Goal: Find specific page/section: Find specific page/section

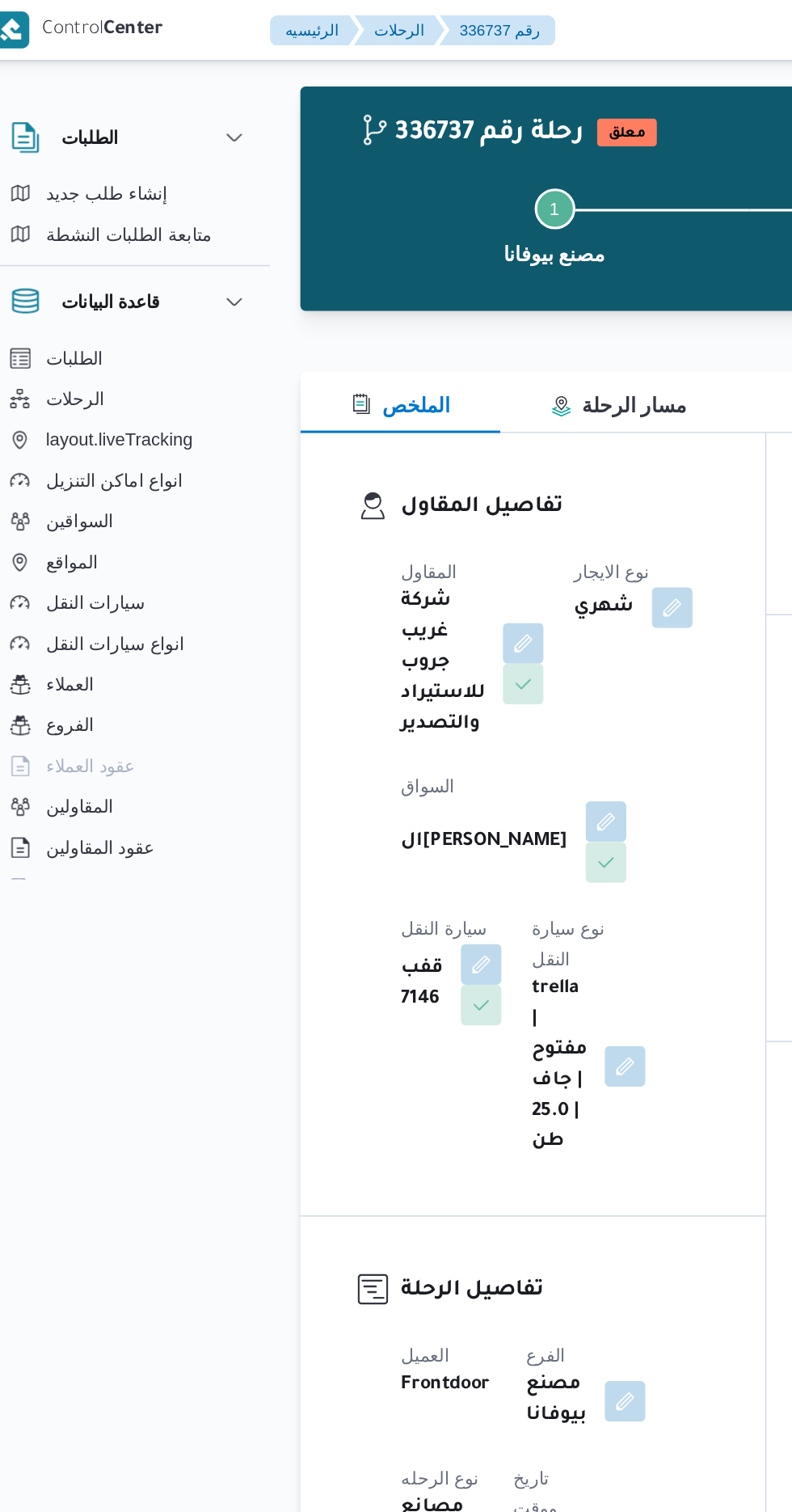
scroll to position [19, 0]
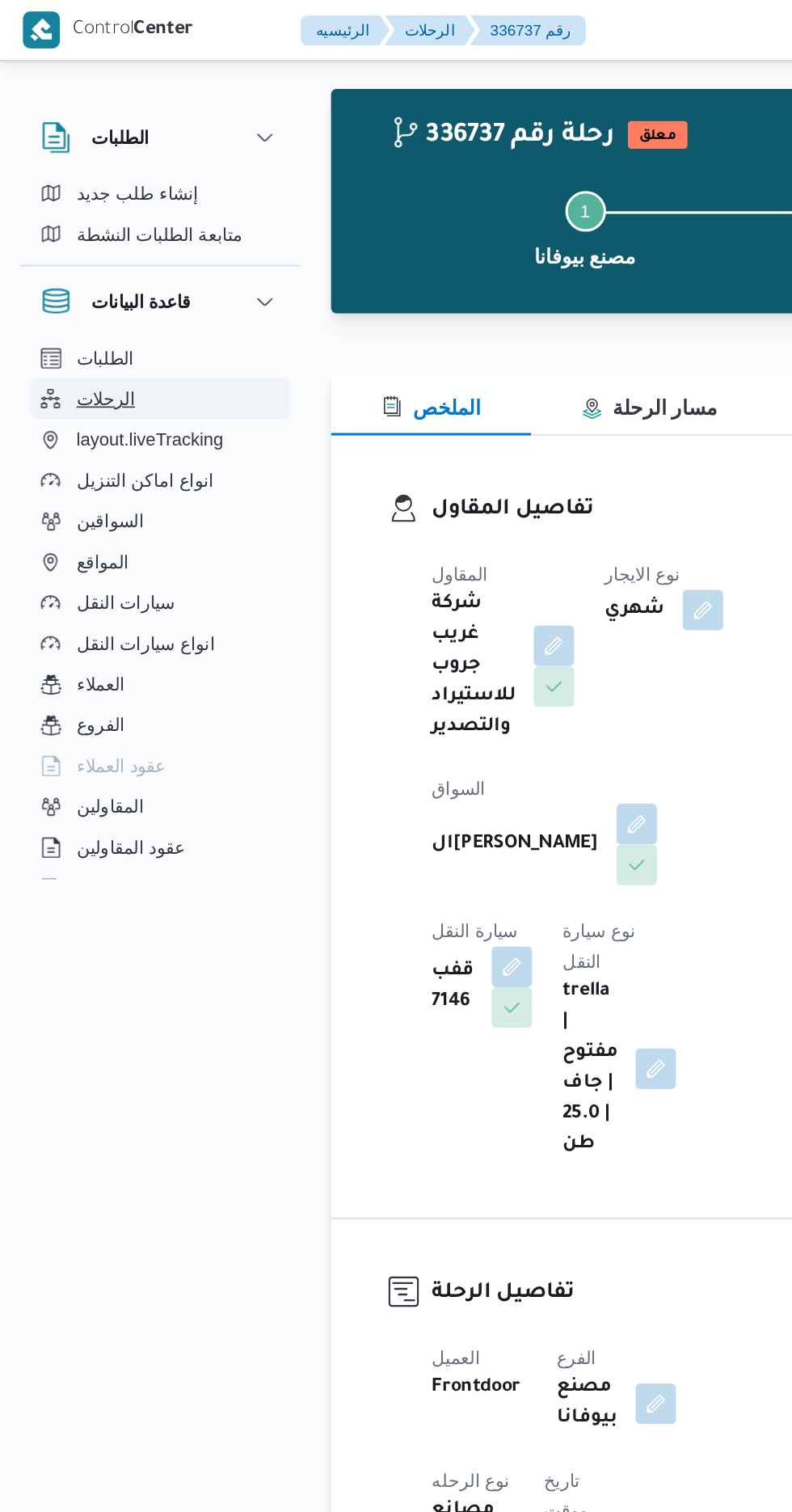
click at [86, 256] on button "الرحلات" at bounding box center [102, 253] width 165 height 25
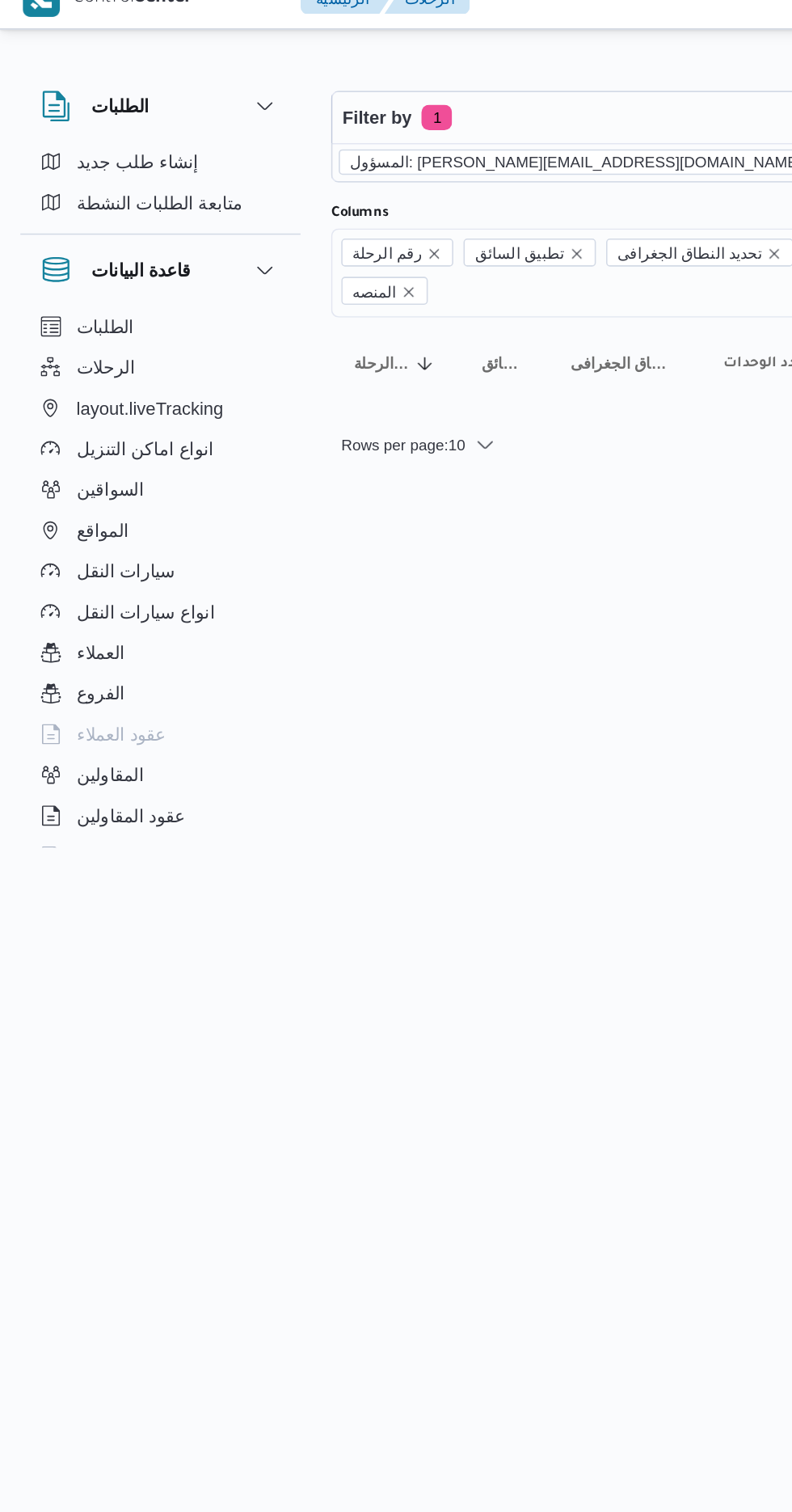
click at [515, 122] on icon "remove selected entity" at bounding box center [517, 122] width 6 height 6
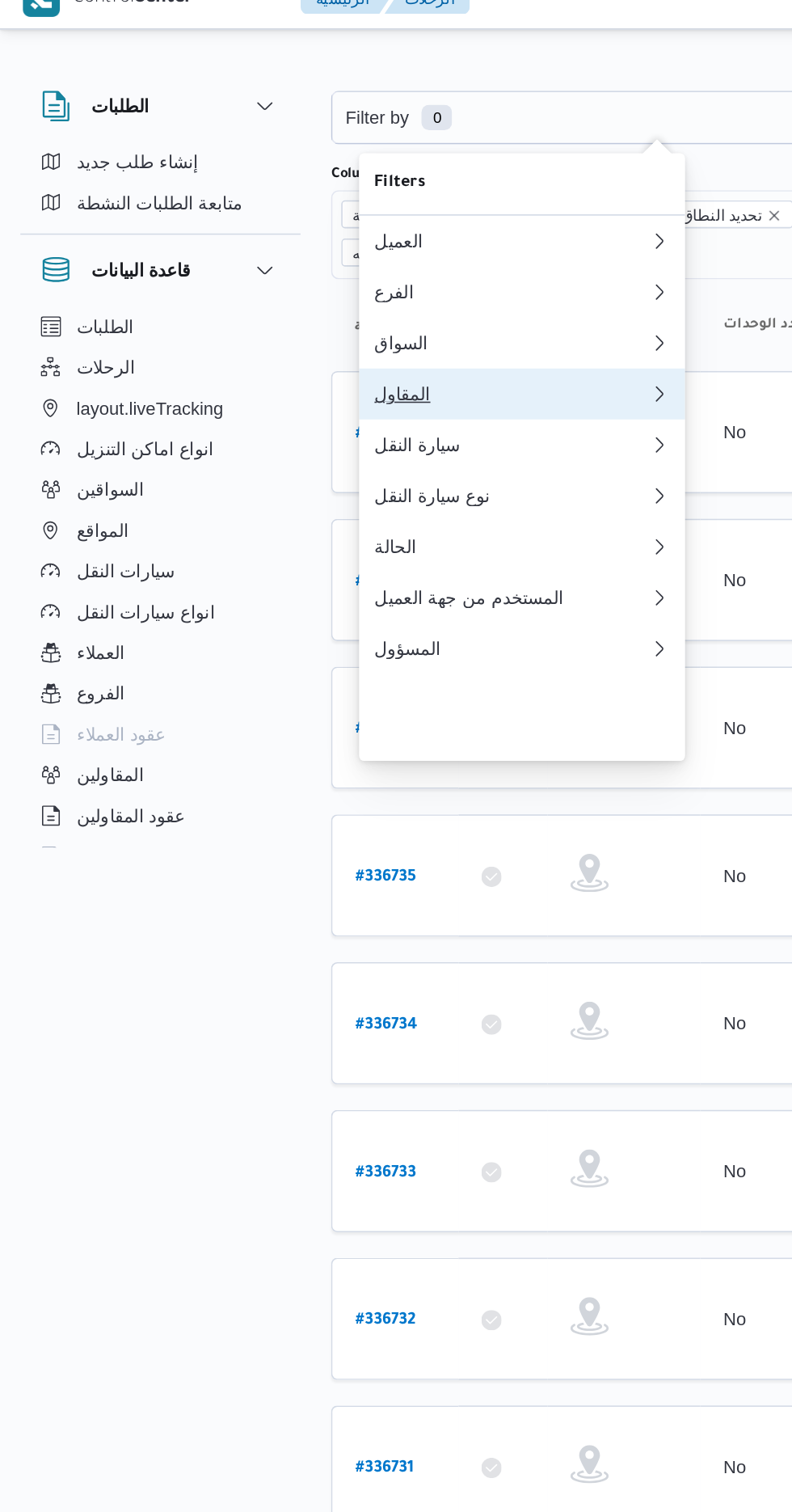
click at [328, 277] on div "المقاول" at bounding box center [325, 270] width 175 height 13
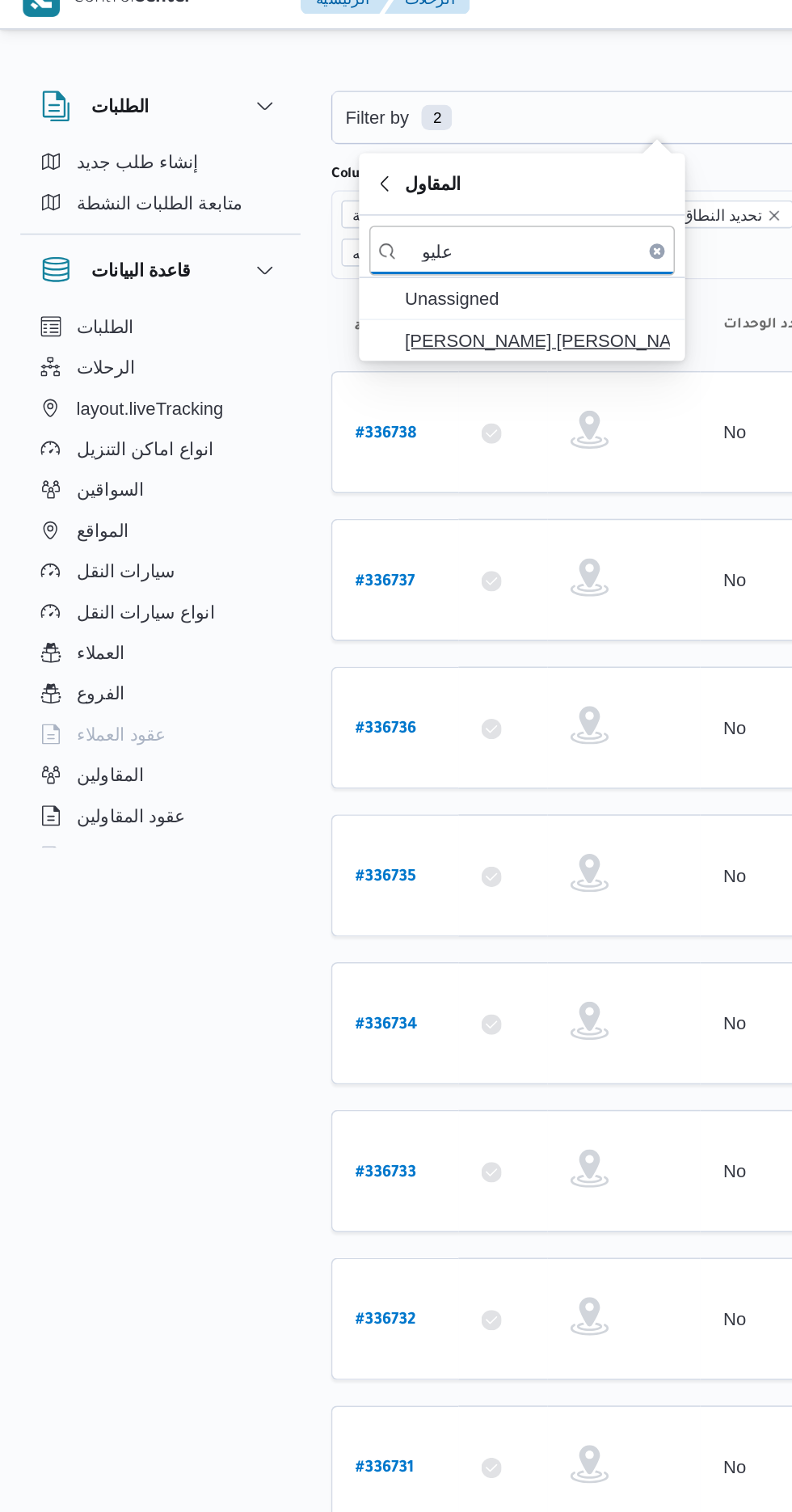
type input "عليو"
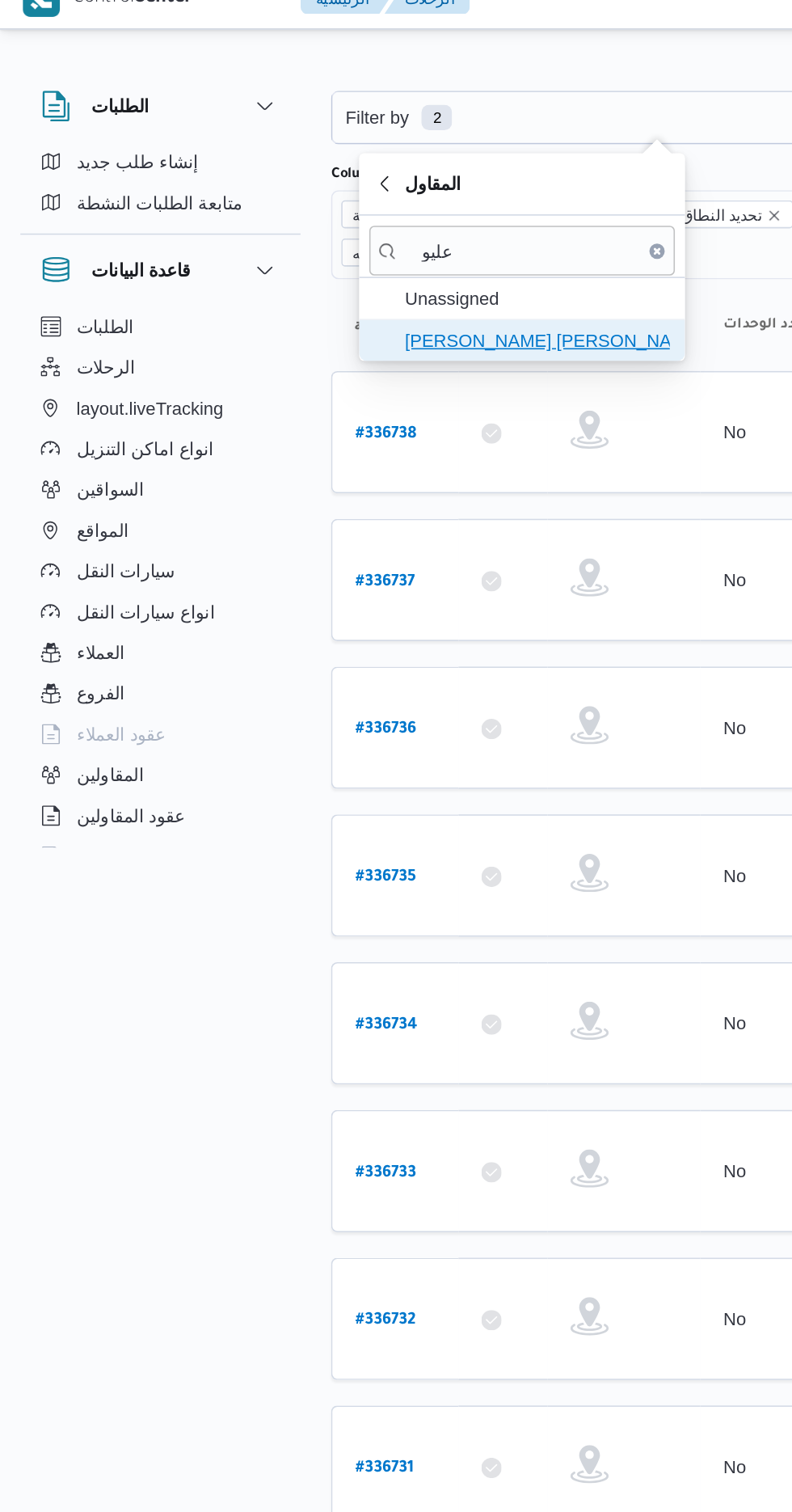
click at [373, 240] on span "[PERSON_NAME] [PERSON_NAME]" at bounding box center [342, 236] width 169 height 19
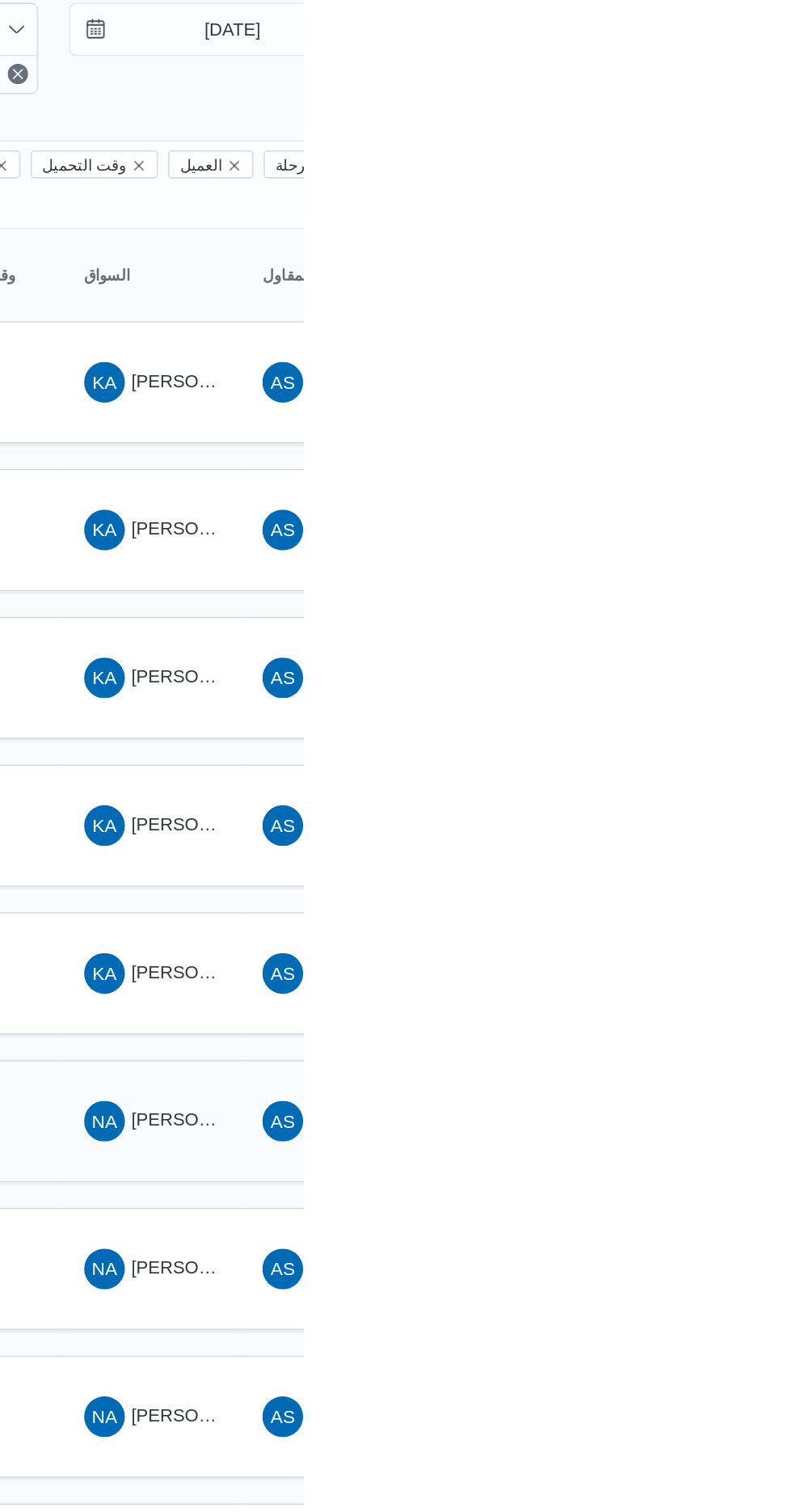
click at [724, 774] on span "NA نور الدين محمد عبدالغني" at bounding box center [695, 787] width 84 height 25
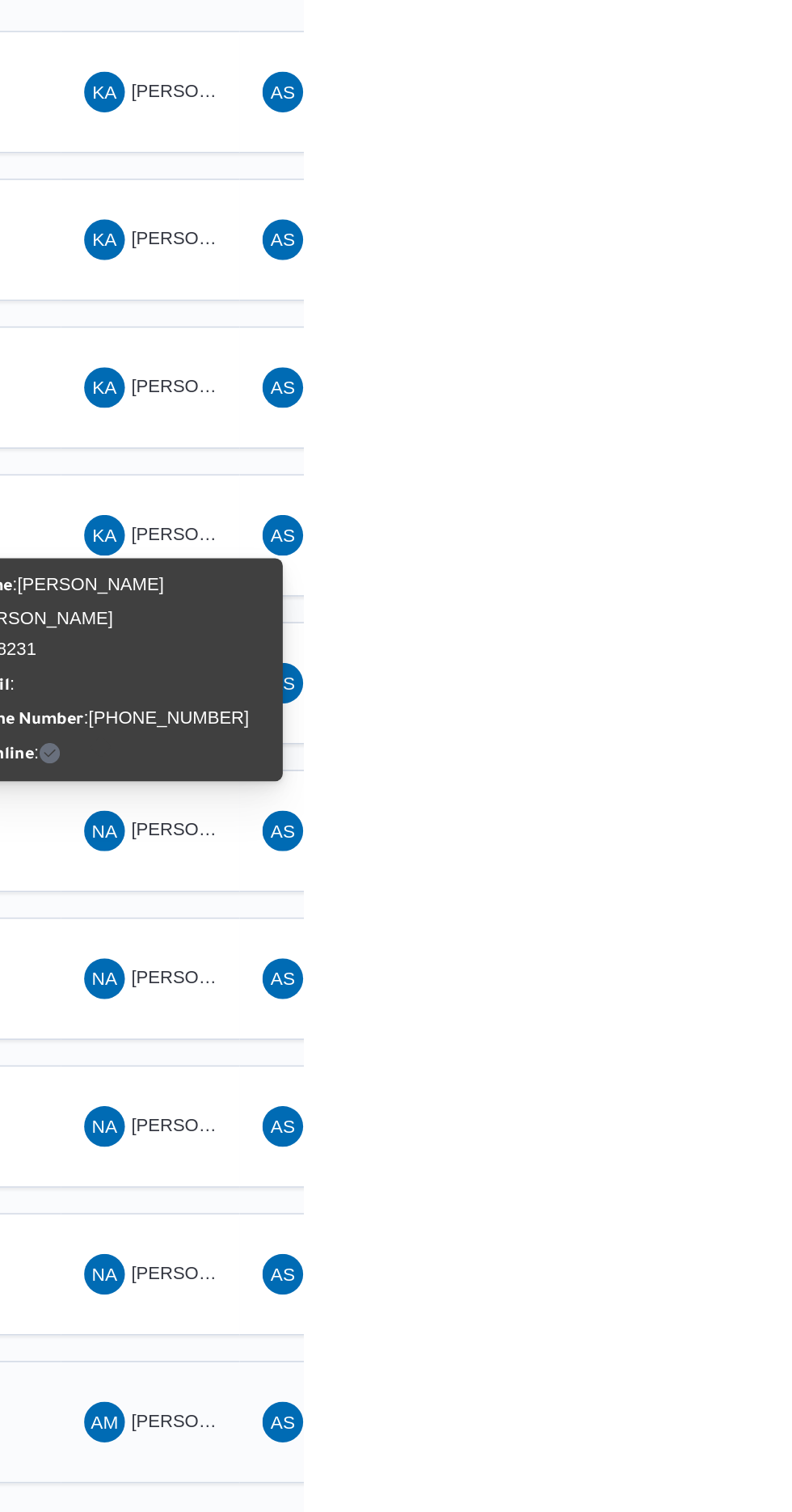
click at [716, 1124] on td "السواق AM احمد محمد عبدالله عرفه الجوهري" at bounding box center [695, 1163] width 113 height 77
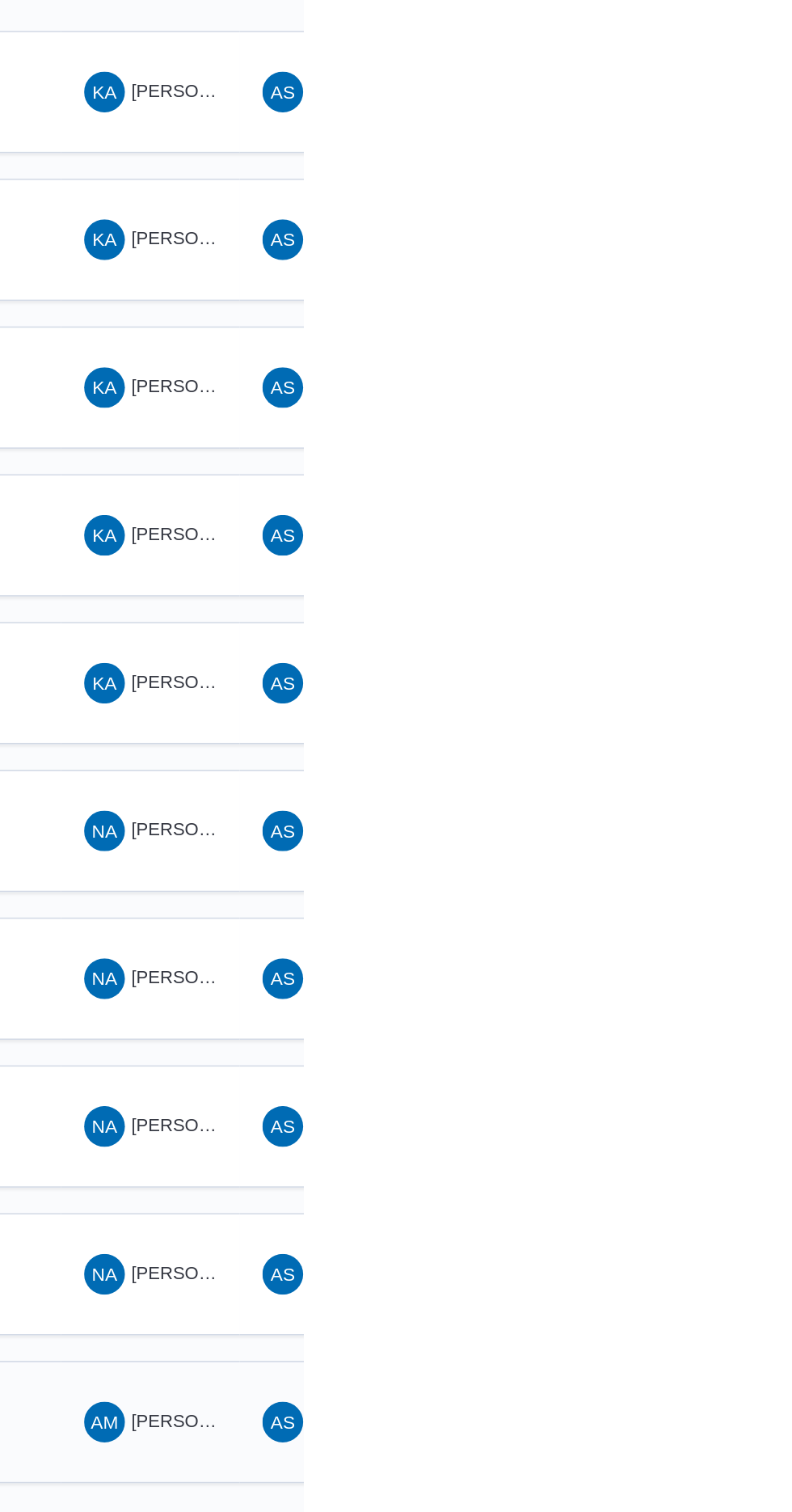
click at [724, 1156] on span "[PERSON_NAME] [PERSON_NAME]" at bounding box center [777, 1162] width 189 height 13
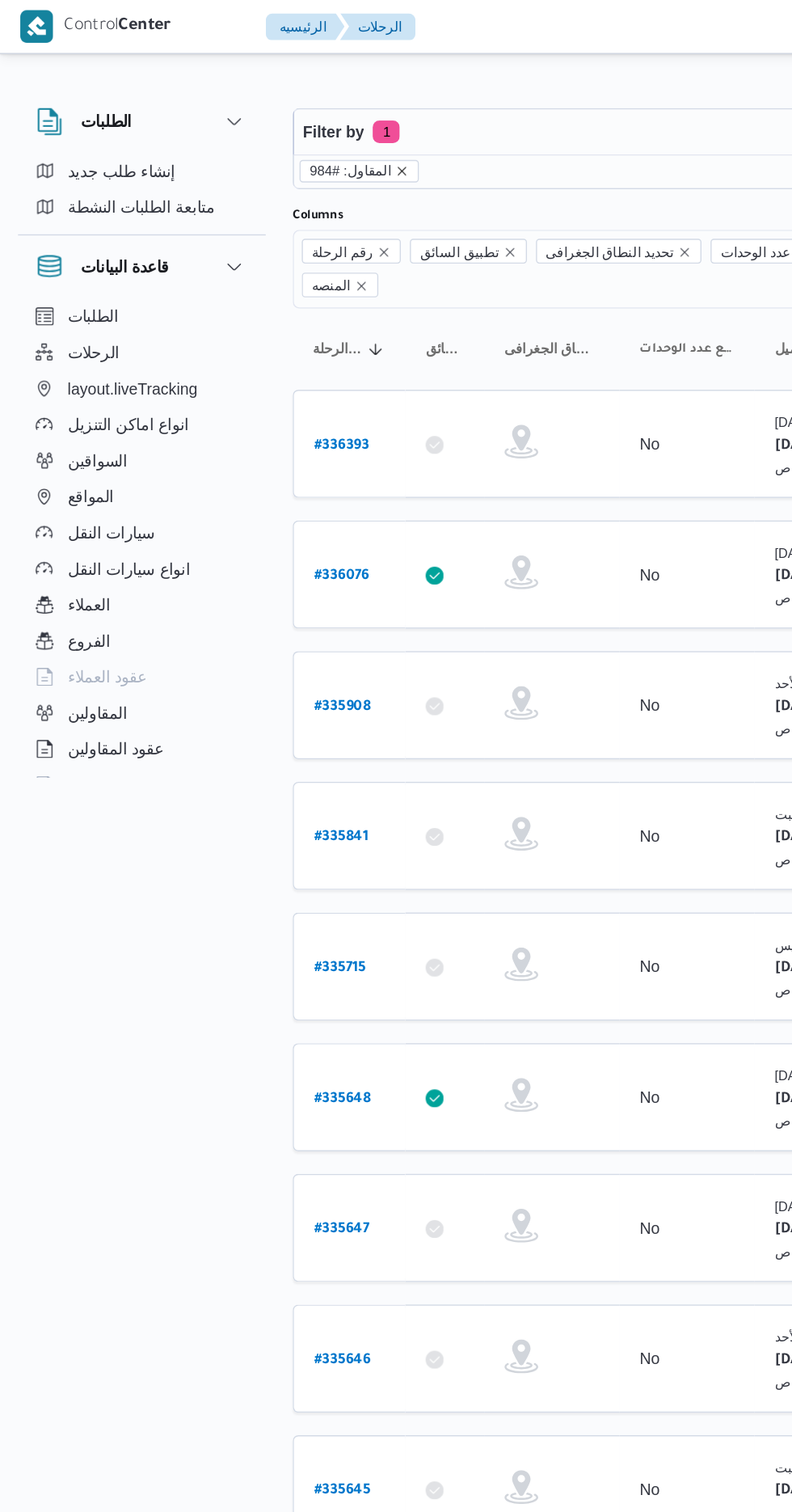
click at [286, 122] on icon "remove selected entity" at bounding box center [289, 122] width 6 height 6
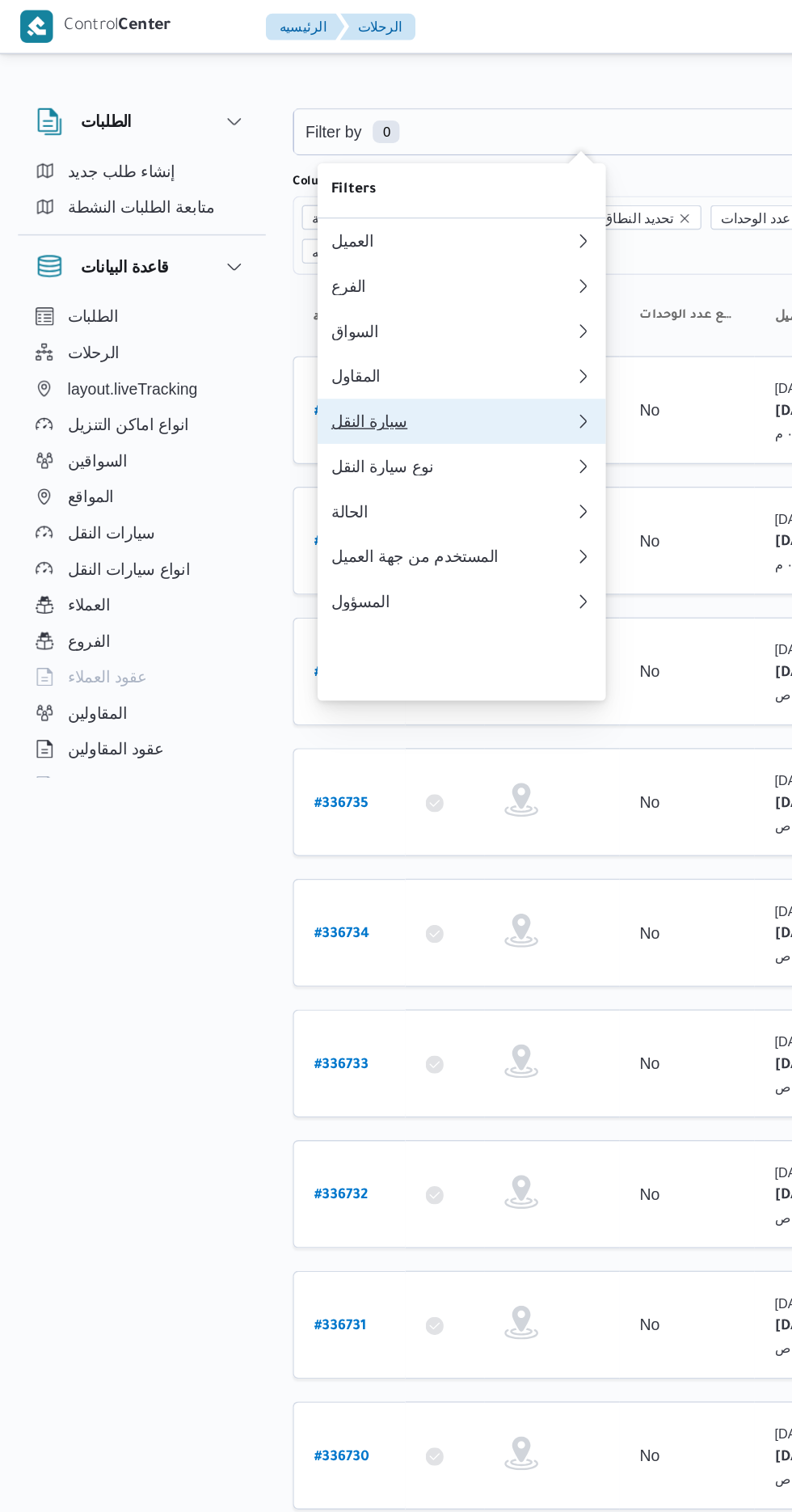
click at [324, 309] on div "سيارة النقل" at bounding box center [325, 302] width 175 height 13
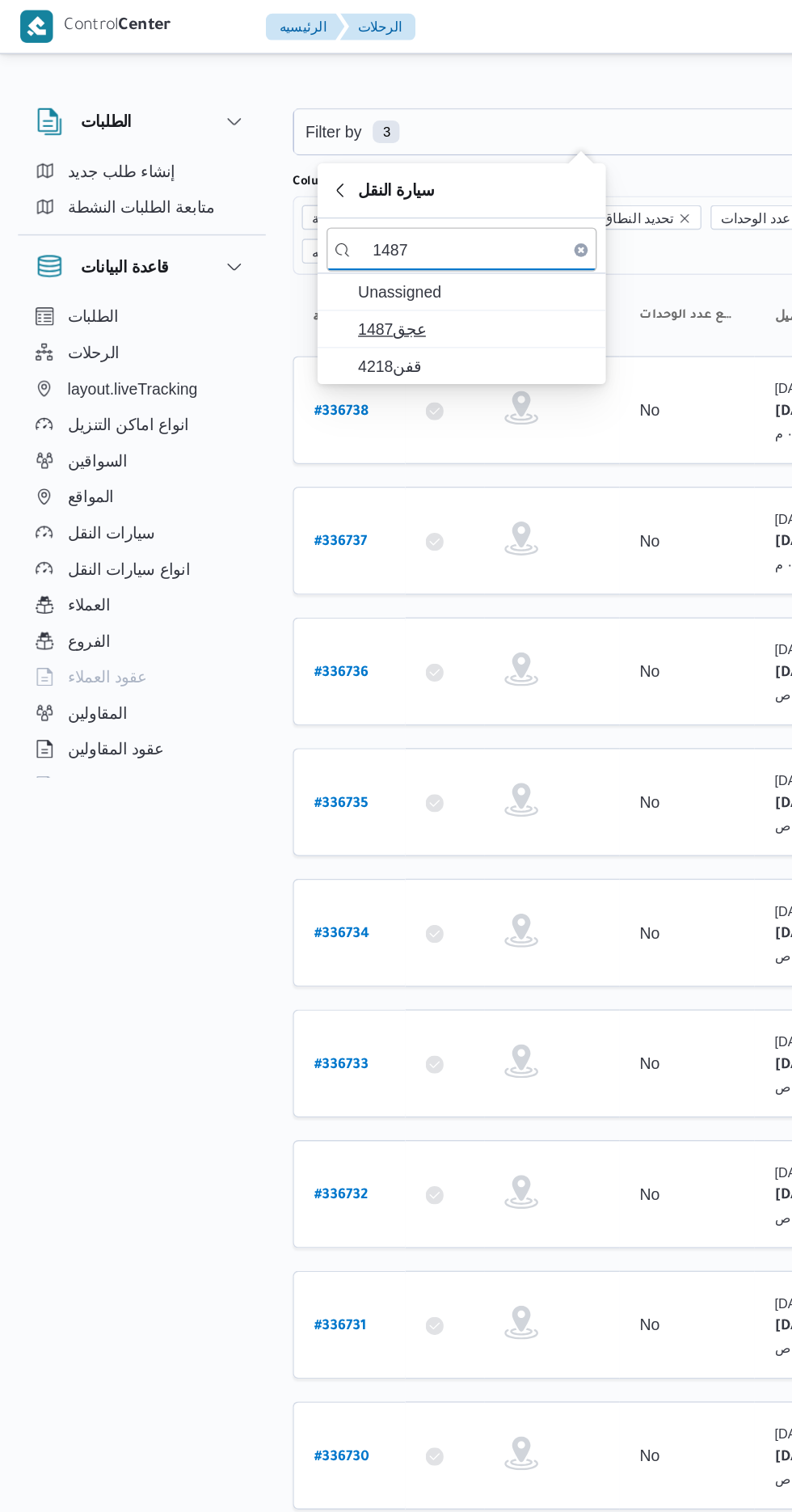
type input "1487"
click at [358, 233] on span "عجق1487" at bounding box center [342, 236] width 169 height 19
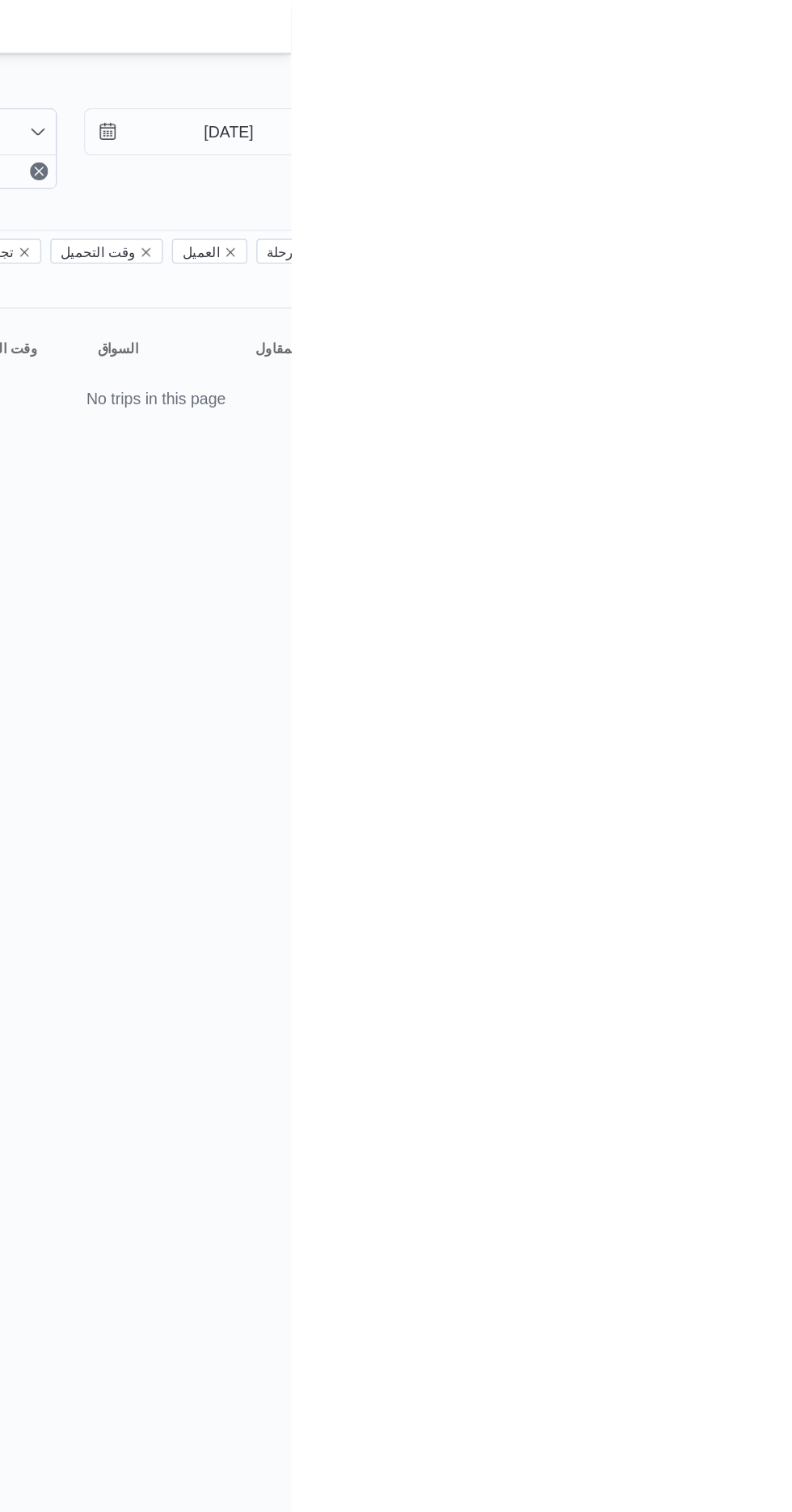
click at [792, 516] on html "Control Center الرئيسيه الرحلات English عربي Dark mode Logout الطلبات إنشاء طلب…" at bounding box center [396, 756] width 792 height 1512
click at [742, 87] on input "[DATE]" at bounding box center [736, 94] width 184 height 32
